Goal: Information Seeking & Learning: Learn about a topic

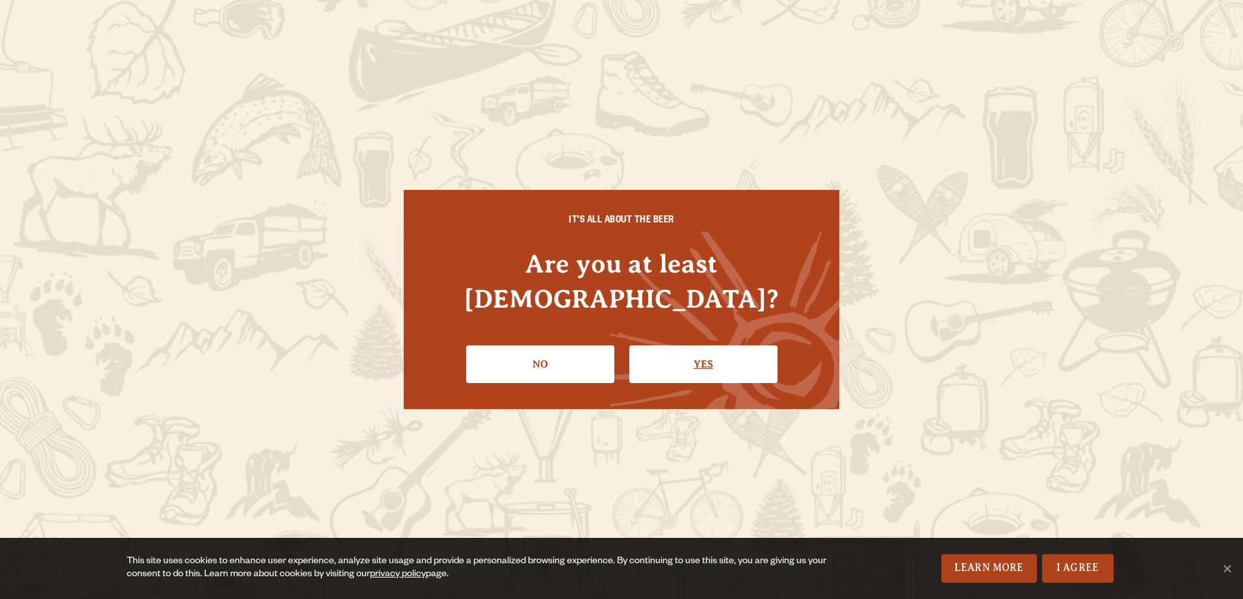
click at [707, 350] on link "Yes" at bounding box center [703, 364] width 148 height 38
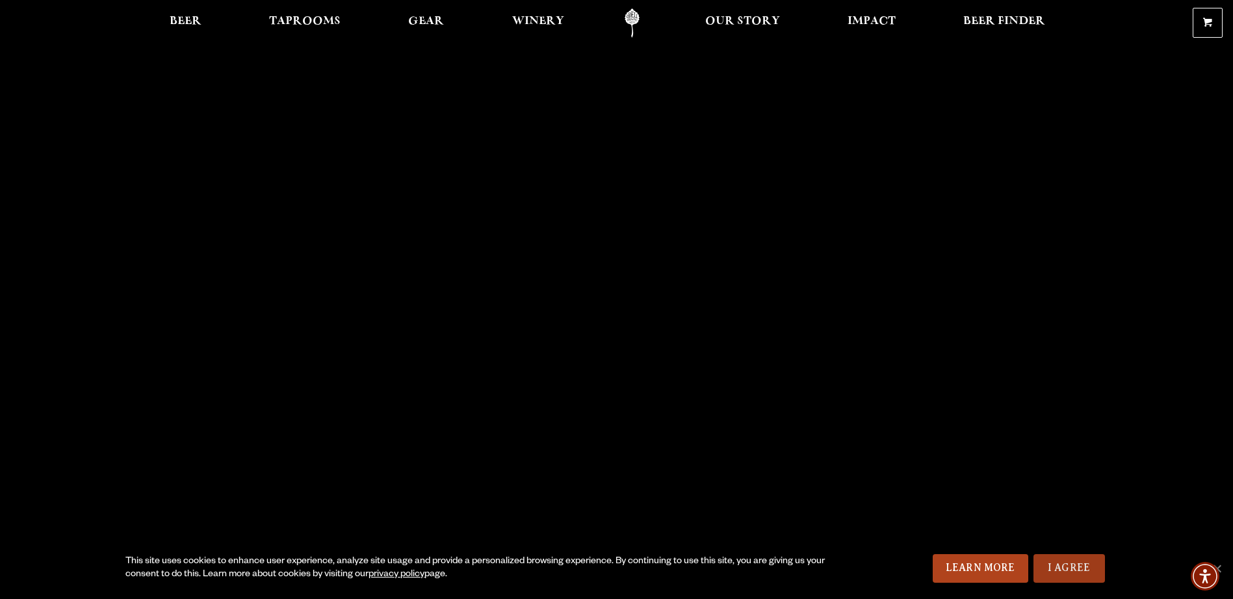
click at [1058, 569] on link "I Agree" at bounding box center [1070, 568] width 72 height 29
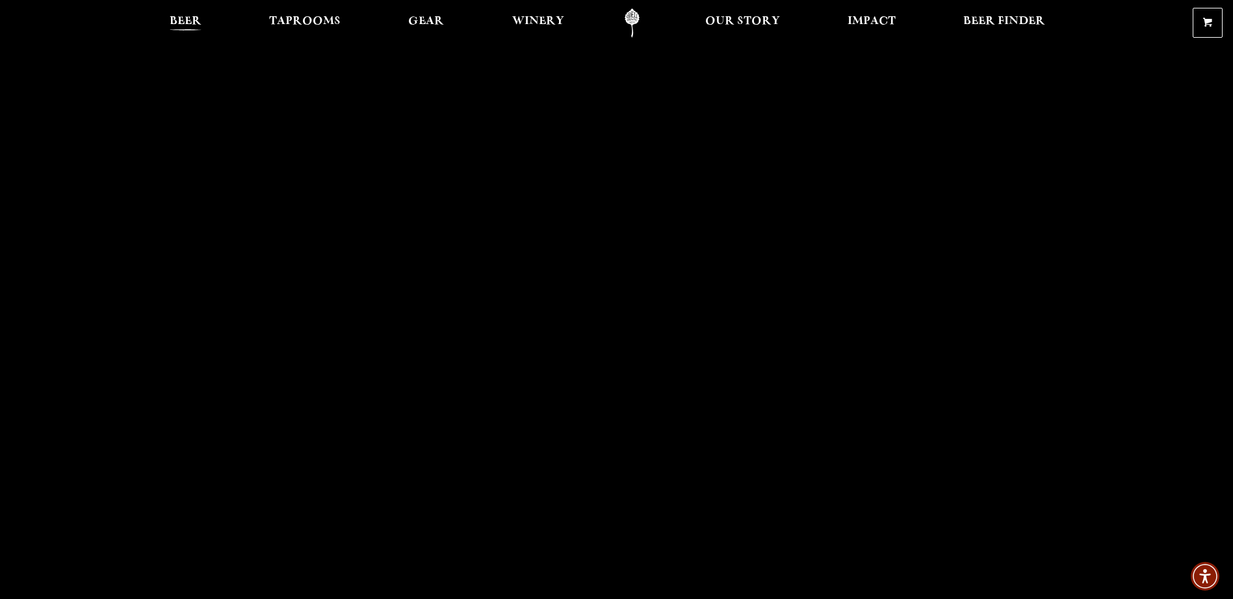
click at [200, 16] on span "Beer" at bounding box center [186, 21] width 32 height 10
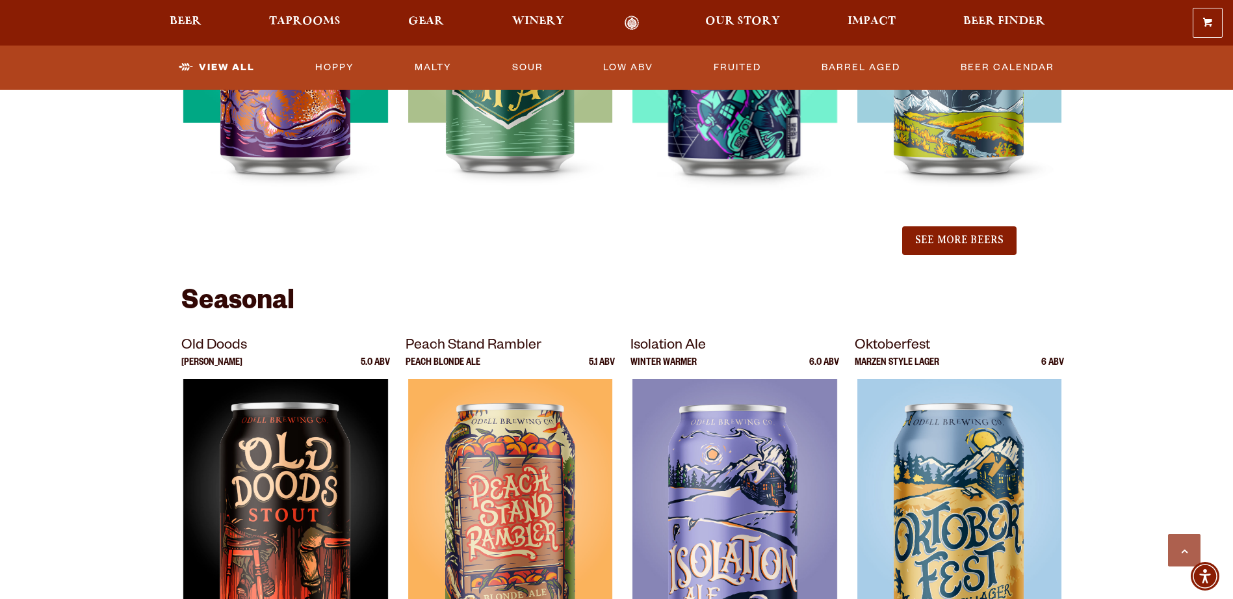
scroll to position [1560, 0]
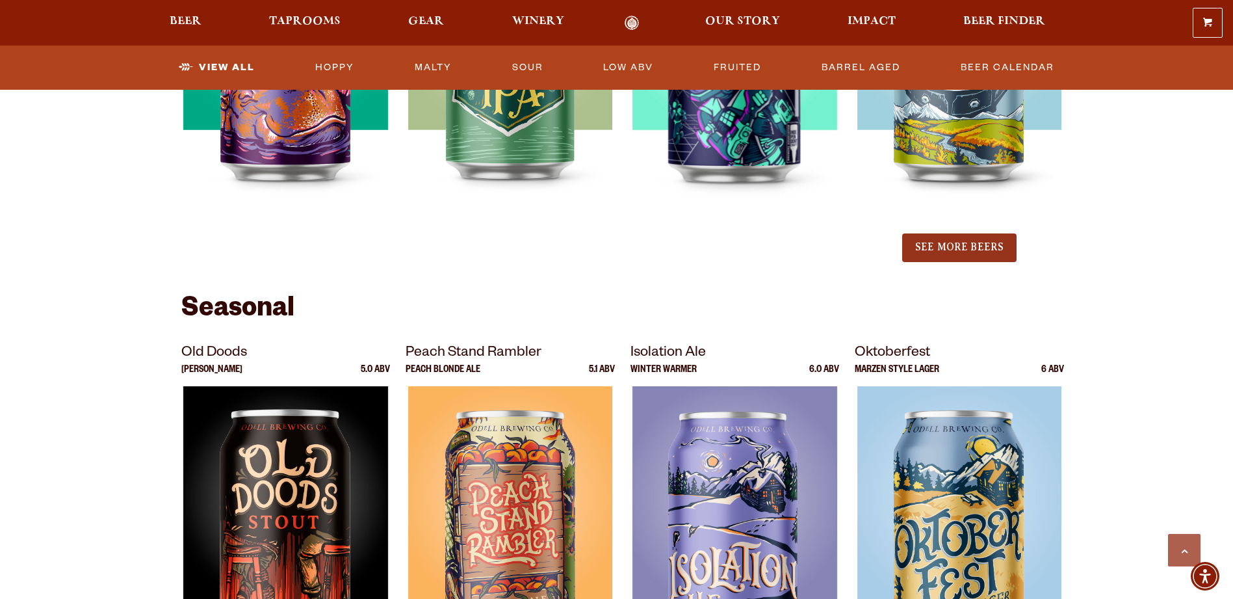
click at [984, 242] on button "See More Beers" at bounding box center [959, 247] width 114 height 29
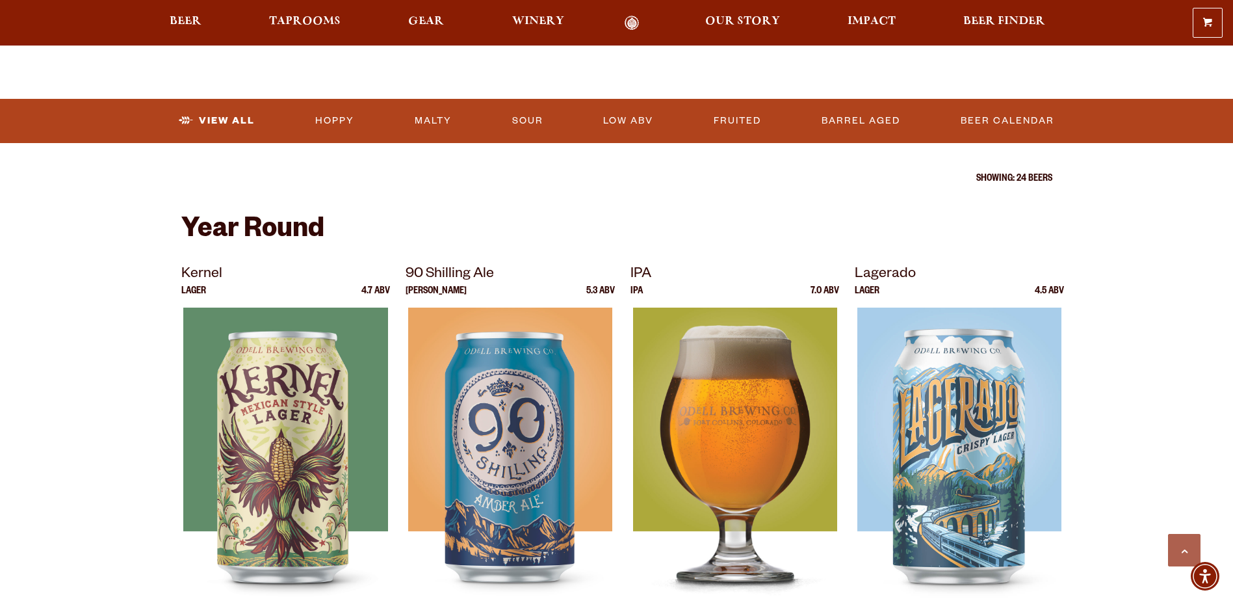
scroll to position [390, 0]
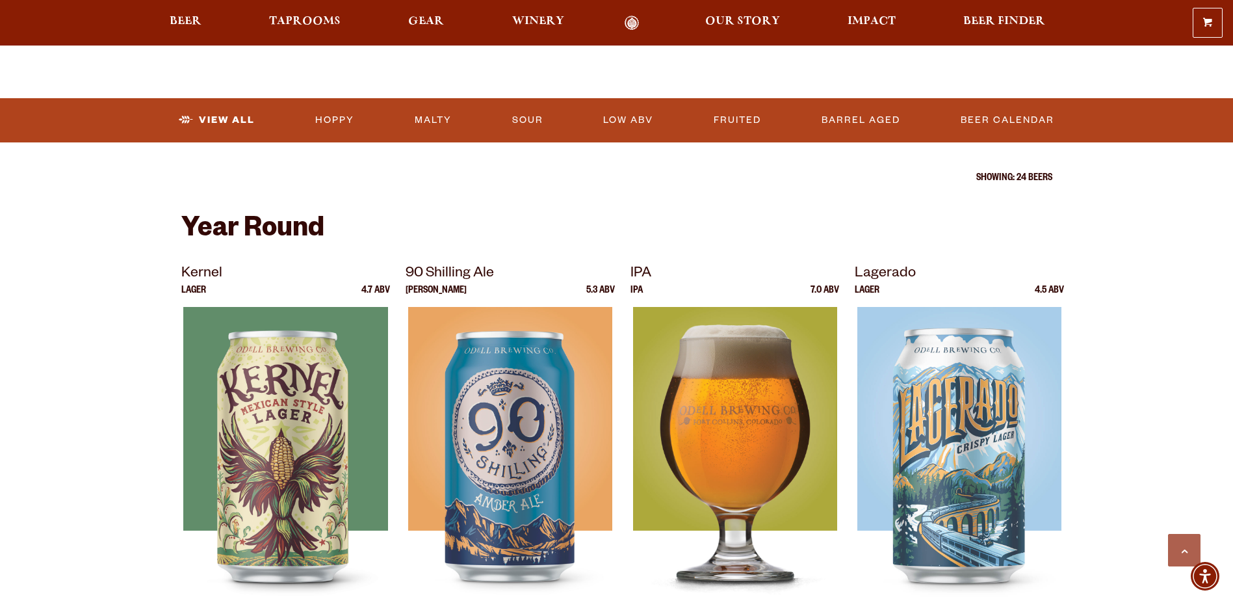
click at [663, 401] on div at bounding box center [735, 469] width 209 height 325
